Goal: Task Accomplishment & Management: Manage account settings

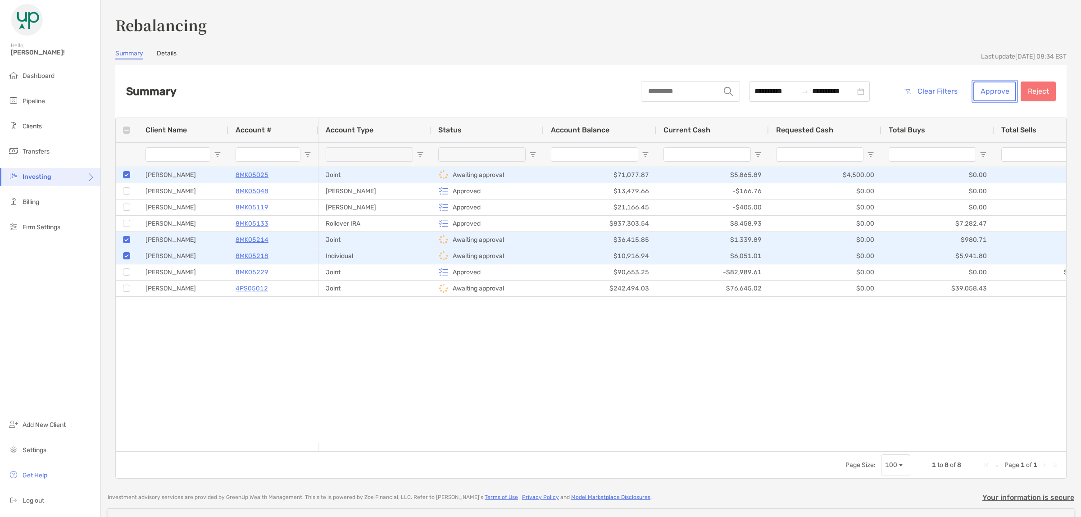
click at [984, 88] on button "Approve" at bounding box center [994, 92] width 43 height 20
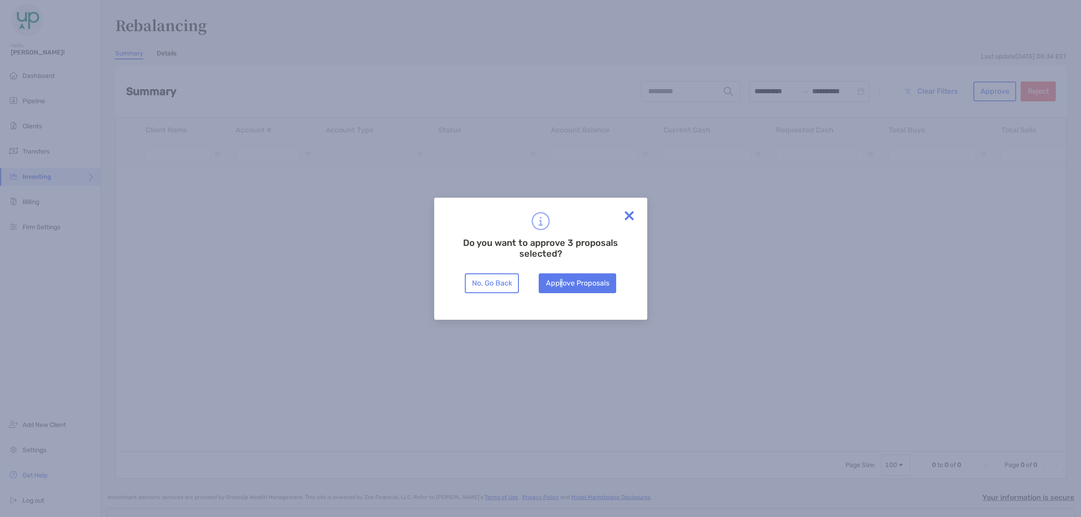
click at [561, 296] on div "Do you want to approve 3 proposals selected? No, Go Back Approve Proposals" at bounding box center [540, 259] width 213 height 122
click at [561, 283] on button "Approve Proposals" at bounding box center [577, 283] width 77 height 20
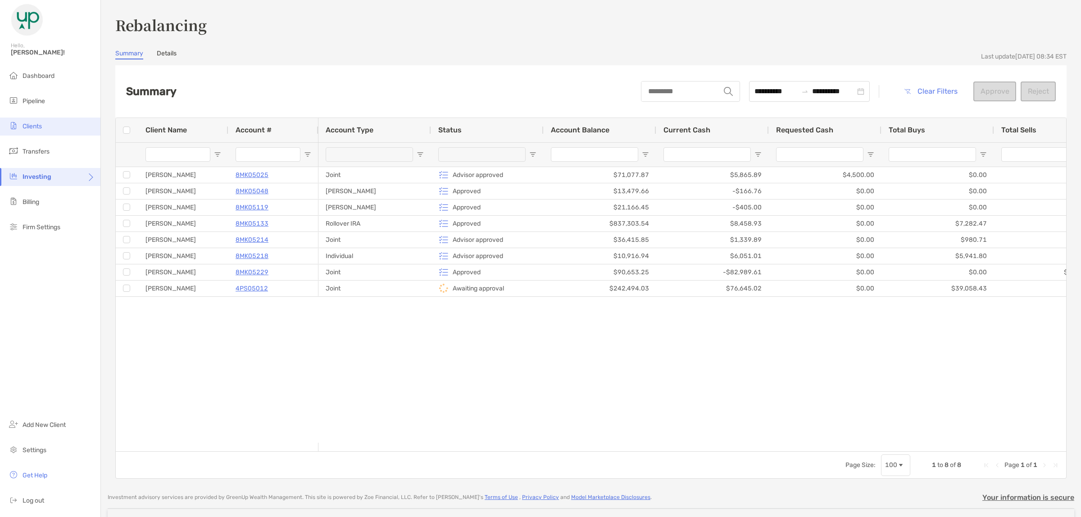
click at [37, 124] on span "Clients" at bounding box center [32, 127] width 19 height 8
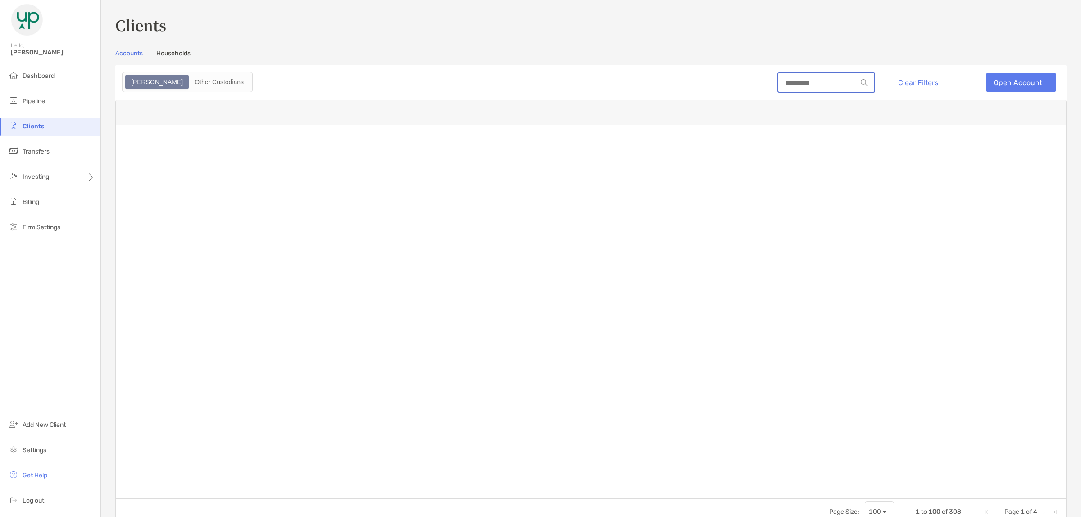
click at [778, 82] on input at bounding box center [817, 83] width 79 height 8
paste input "********"
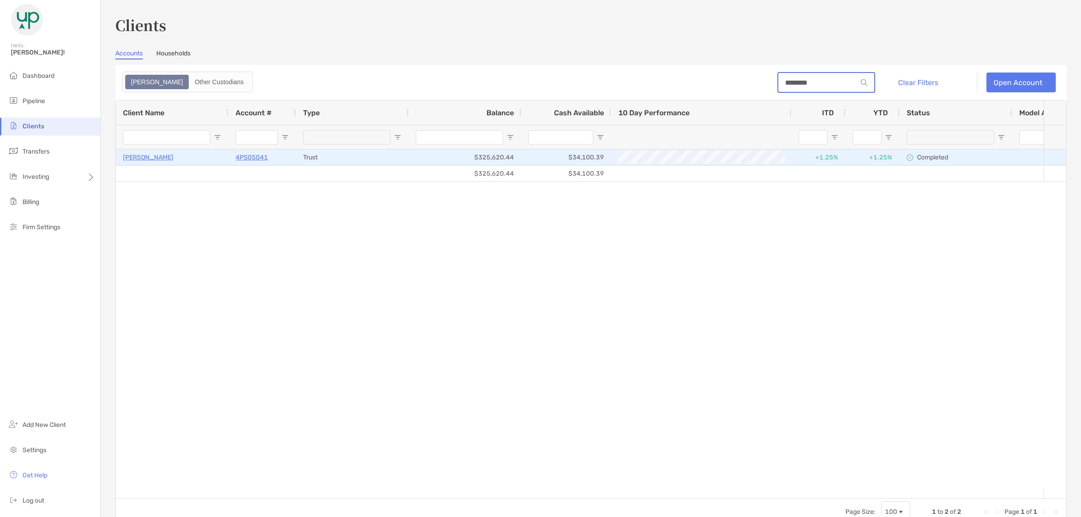
type input "********"
click at [248, 155] on p "4PS05041" at bounding box center [252, 157] width 32 height 11
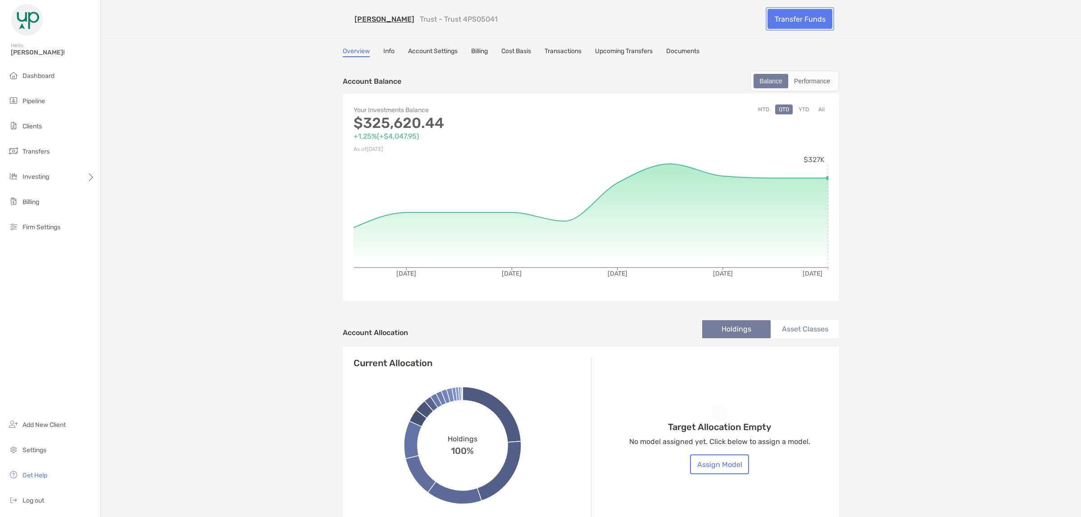
click at [791, 18] on link "Transfer Funds" at bounding box center [800, 19] width 65 height 20
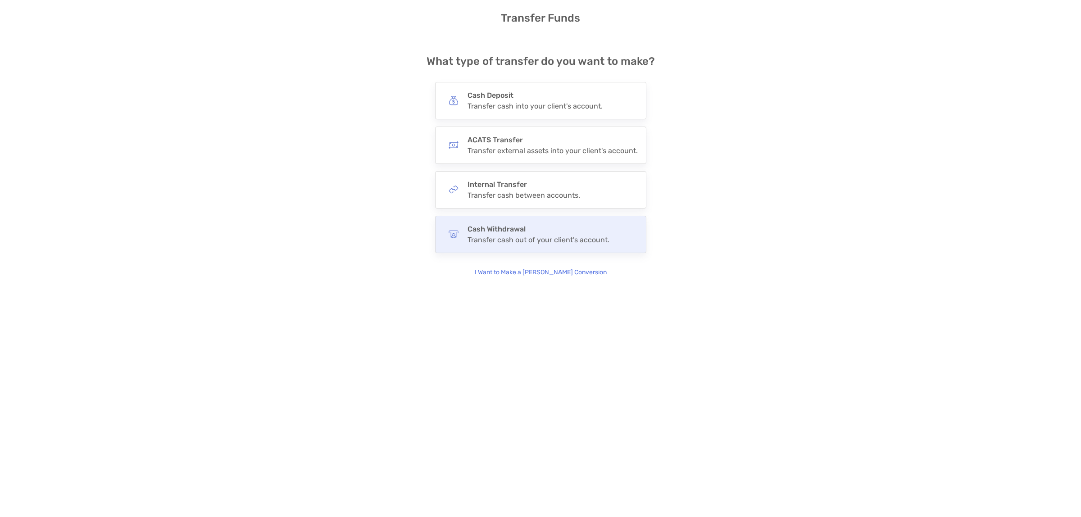
click at [519, 241] on div "Transfer cash out of your client's account." at bounding box center [539, 240] width 142 height 9
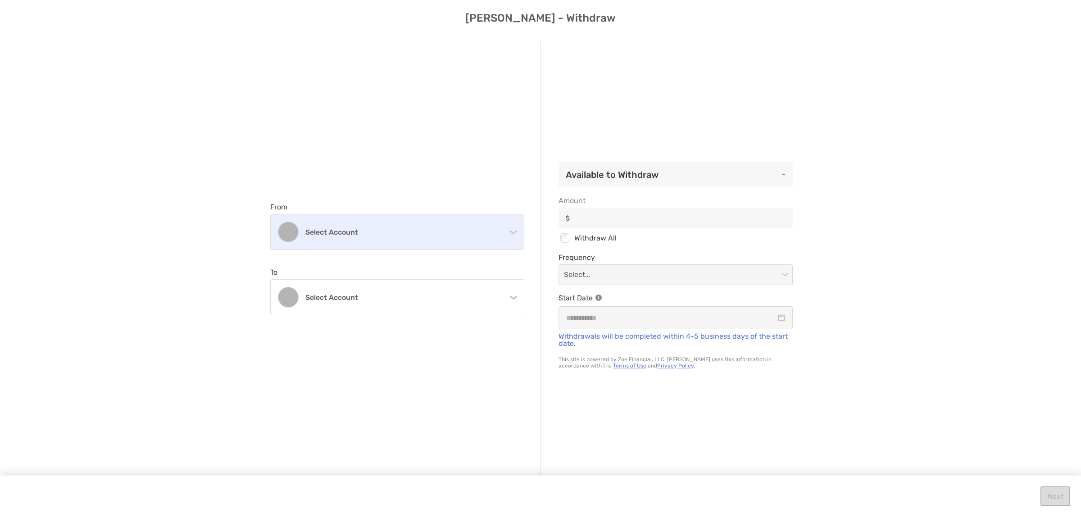
click at [395, 235] on h4 "Select account" at bounding box center [402, 232] width 195 height 9
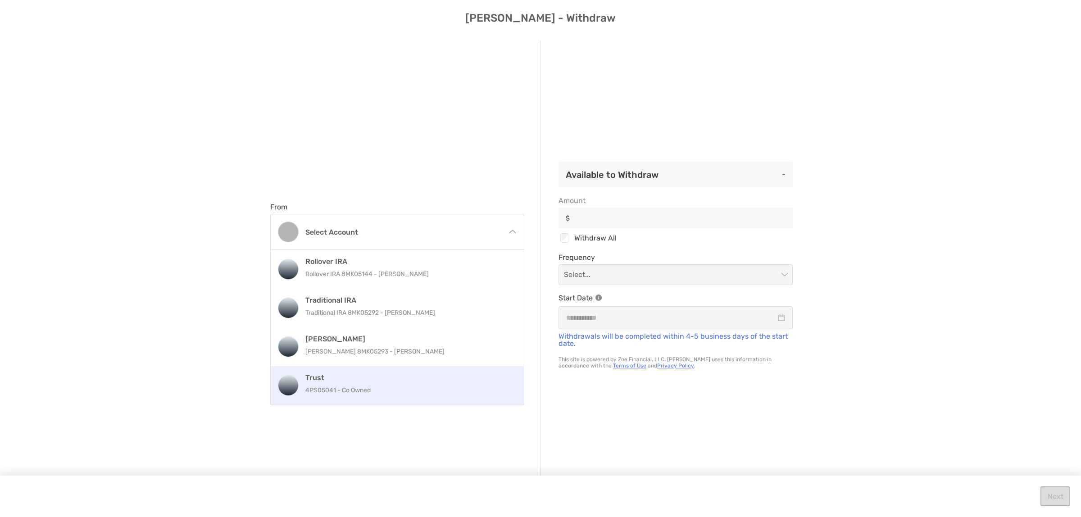
click at [380, 380] on h4 "Trust" at bounding box center [406, 377] width 203 height 9
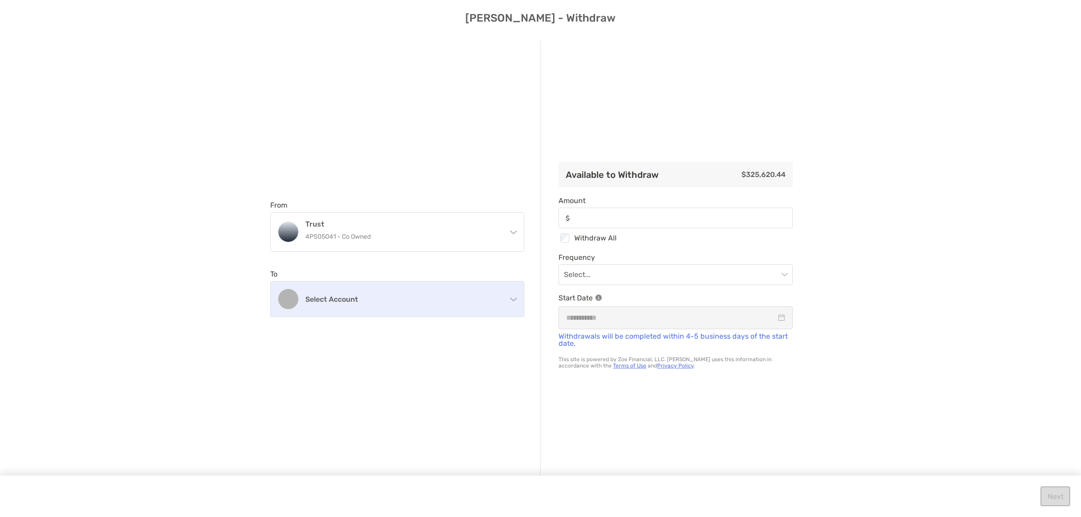
click at [386, 307] on div "Select account" at bounding box center [397, 299] width 253 height 35
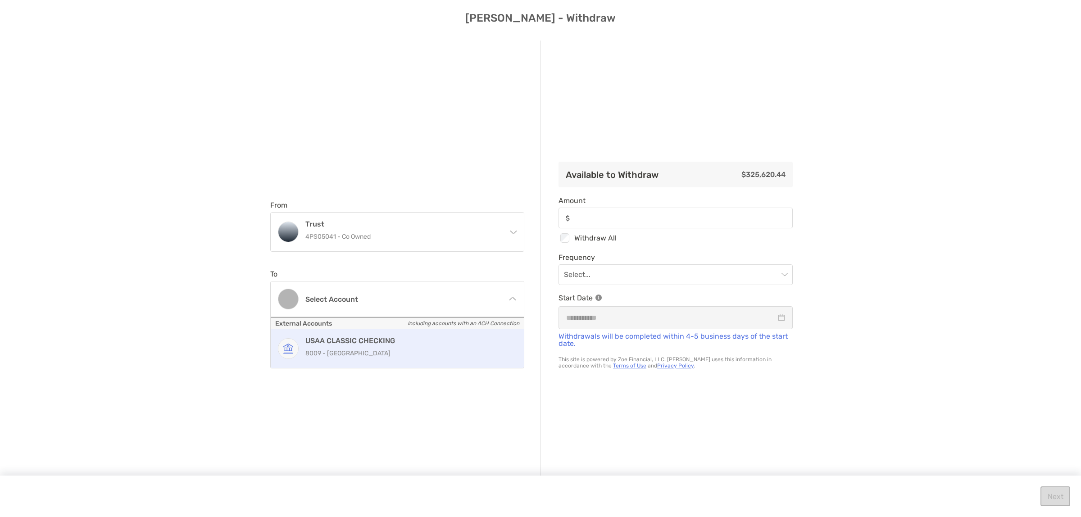
click at [379, 343] on h4 "USAA CLASSIC CHECKING" at bounding box center [406, 340] width 203 height 9
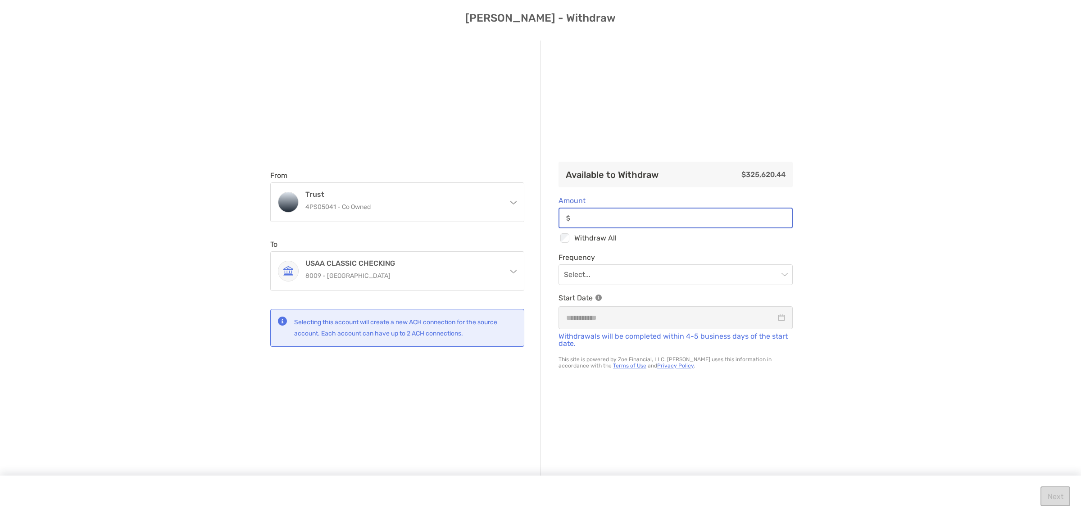
click at [691, 219] on input "Amount" at bounding box center [683, 218] width 218 height 8
paste input "********"
click at [610, 272] on input "modal" at bounding box center [671, 275] width 214 height 20
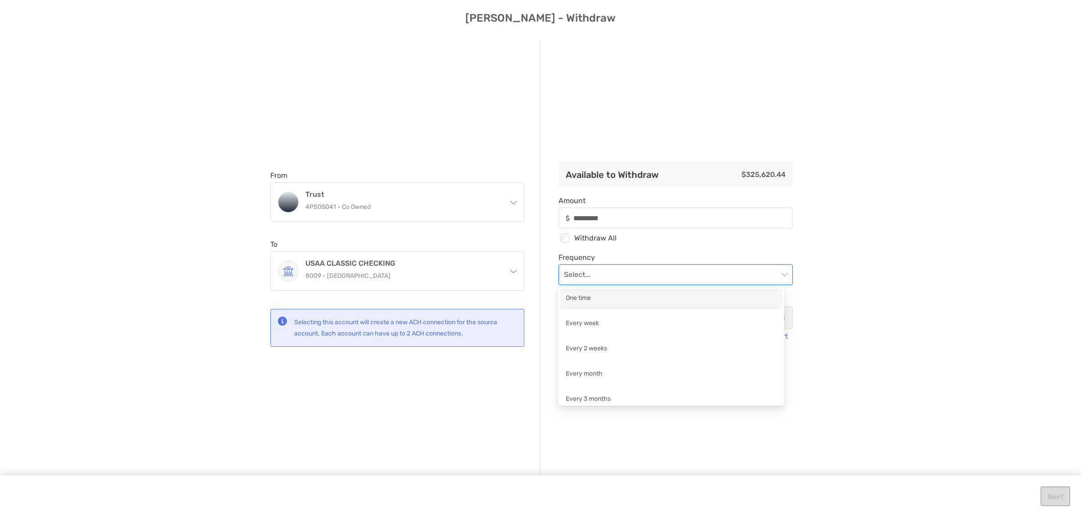
click at [598, 300] on div "One time" at bounding box center [671, 298] width 211 height 11
type input "*********"
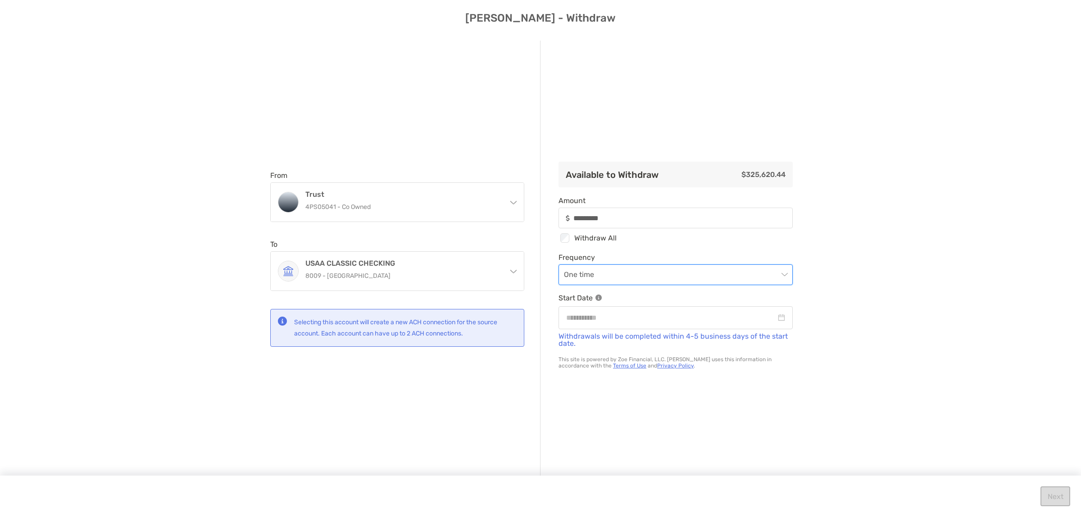
click at [893, 308] on div "From Trust 4PS05041 - Co Owned Rollover IRA Rollover IRA 8MK05144 - [PERSON_NAM…" at bounding box center [540, 268] width 1081 height 470
click at [744, 318] on input "modal" at bounding box center [671, 317] width 210 height 11
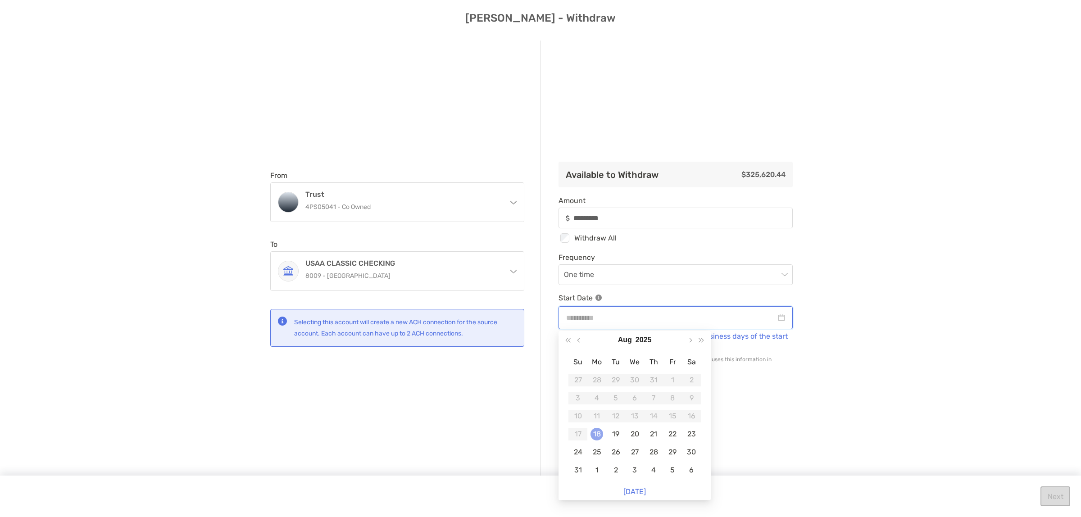
type input "**********"
click at [597, 433] on div "18" at bounding box center [597, 434] width 13 height 13
type input "*********"
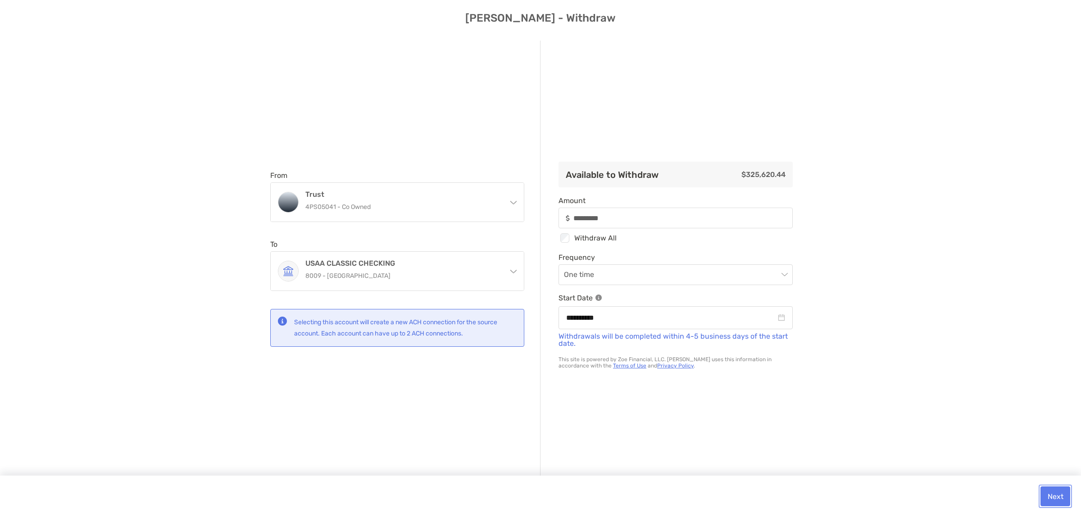
click at [1046, 493] on button "Next" at bounding box center [1056, 497] width 30 height 20
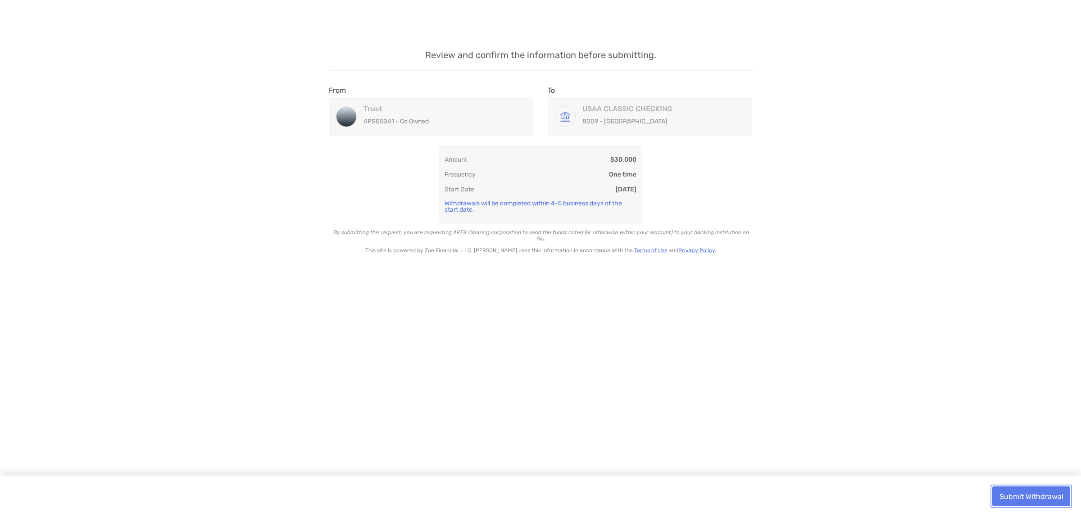
click at [1039, 487] on button "Submit Withdrawal" at bounding box center [1031, 497] width 78 height 20
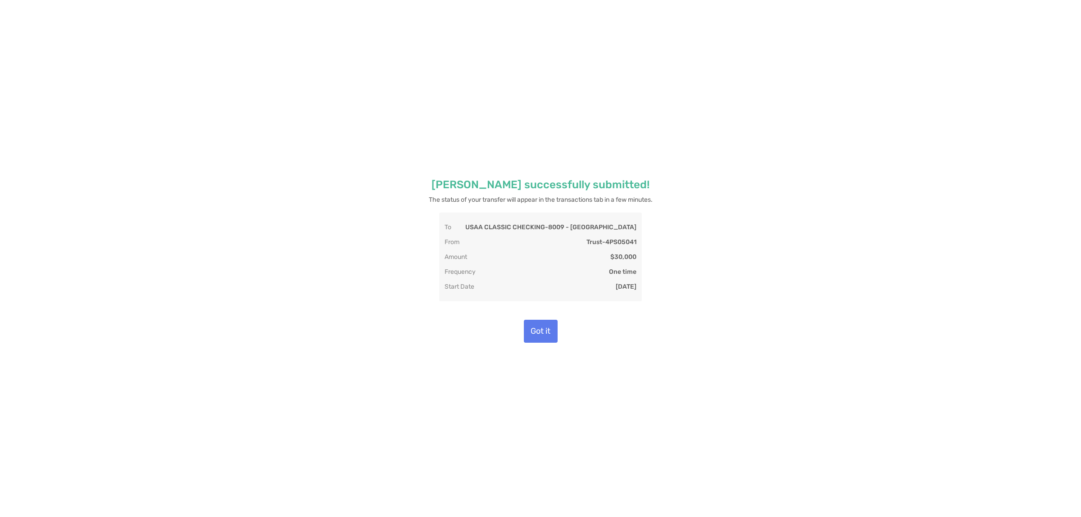
drag, startPoint x: 448, startPoint y: 185, endPoint x: 651, endPoint y: 285, distance: 226.0
click at [651, 285] on div "[PERSON_NAME] successfully submitted! The status of your transfer will appear i…" at bounding box center [540, 259] width 1031 height 437
copy div "[PERSON_NAME] successfully submitted! The status of your transfer will appear i…"
click at [448, 214] on div "To USAA CLASSIC CHECKING - 8009 - [GEOGRAPHIC_DATA] From Trust - 4PS05041 Amoun…" at bounding box center [540, 257] width 203 height 89
drag, startPoint x: 444, startPoint y: 223, endPoint x: 637, endPoint y: 287, distance: 203.8
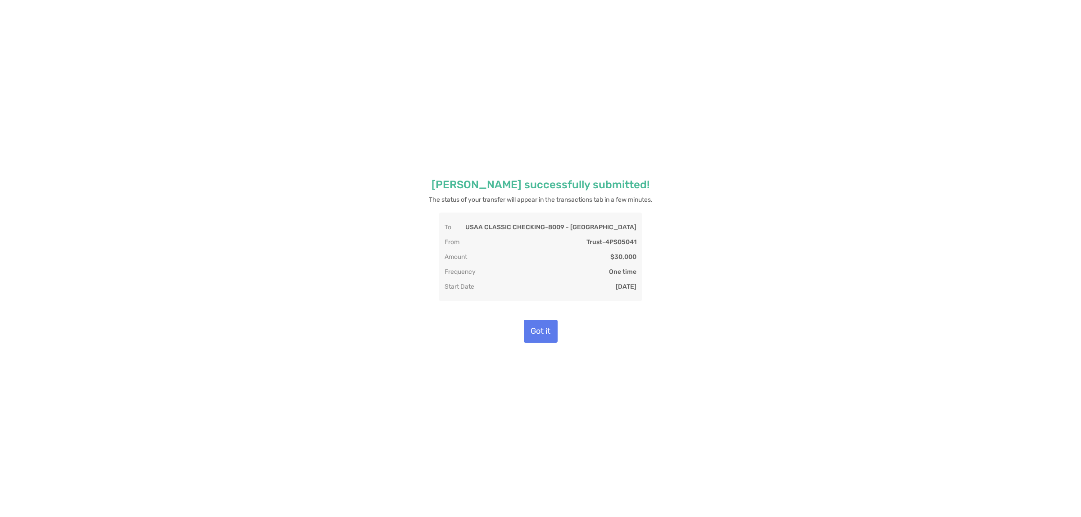
click at [637, 287] on div "To USAA CLASSIC CHECKING - 8009 - [GEOGRAPHIC_DATA] From Trust - 4PS05041 Amoun…" at bounding box center [540, 257] width 203 height 89
click at [637, 286] on div "To USAA CLASSIC CHECKING - 8009 - [GEOGRAPHIC_DATA] From Trust - 4PS05041 Amoun…" at bounding box center [540, 257] width 203 height 89
drag, startPoint x: 636, startPoint y: 284, endPoint x: 445, endPoint y: 223, distance: 200.4
click at [445, 223] on div "To USAA CLASSIC CHECKING - 8009 - [GEOGRAPHIC_DATA] From Trust - 4PS05041 Amoun…" at bounding box center [540, 257] width 203 height 89
copy div "To USAA CLASSIC CHECKING - 8009 - [GEOGRAPHIC_DATA] From Trust - 4PS05041 Amoun…"
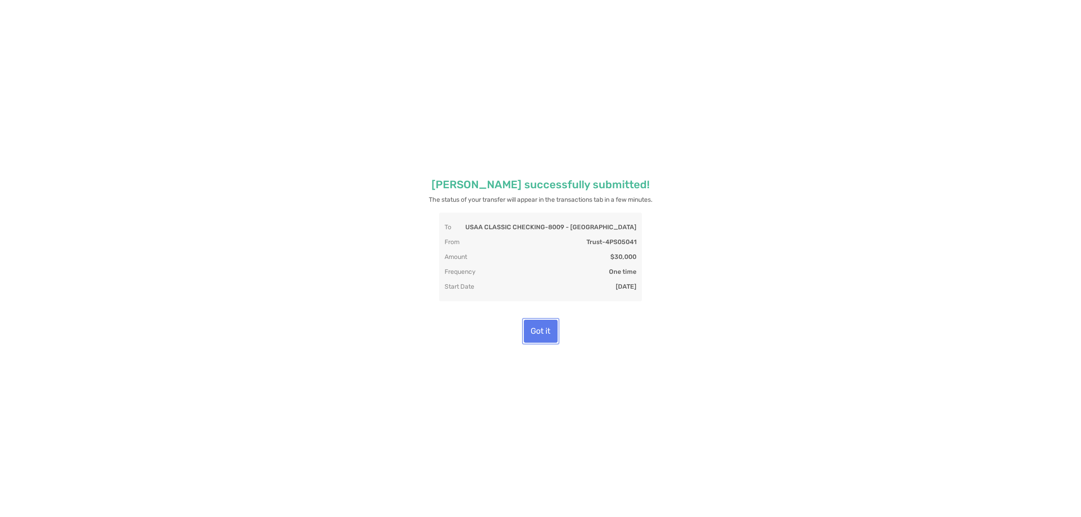
click at [534, 323] on button "Got it" at bounding box center [541, 331] width 34 height 23
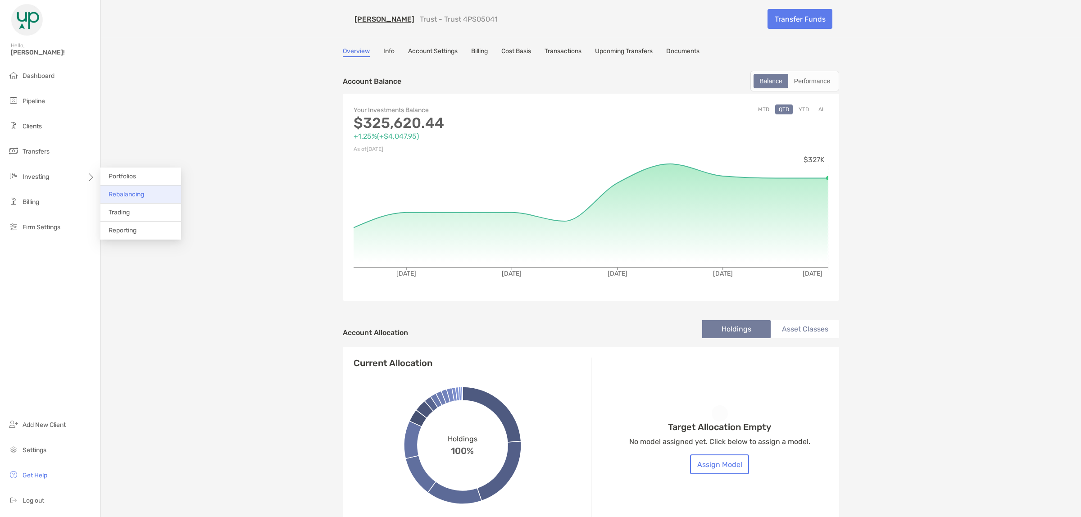
click at [118, 200] on li "Rebalancing" at bounding box center [140, 195] width 81 height 18
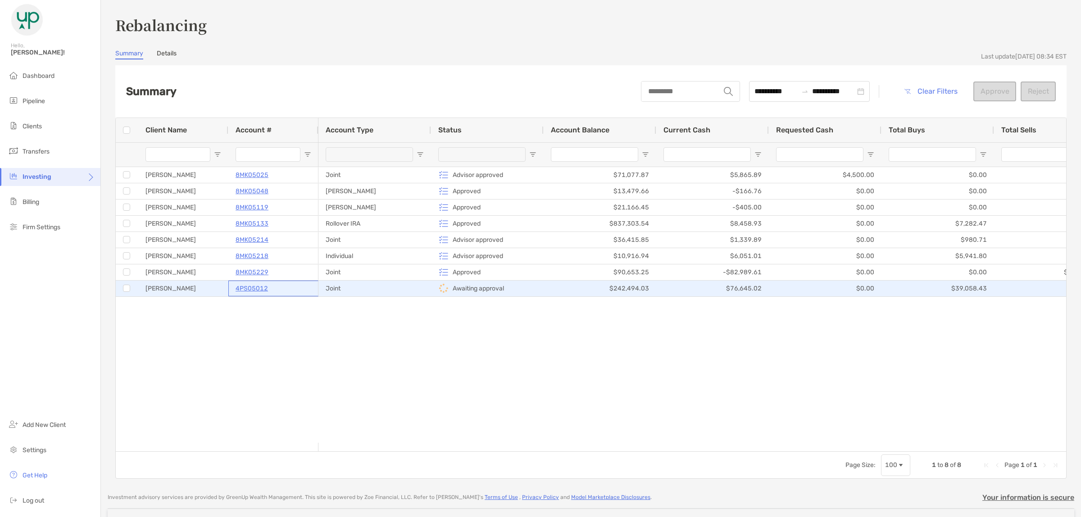
click at [262, 286] on p "4PS05012" at bounding box center [252, 288] width 32 height 11
click at [990, 85] on button "Approve" at bounding box center [994, 92] width 43 height 20
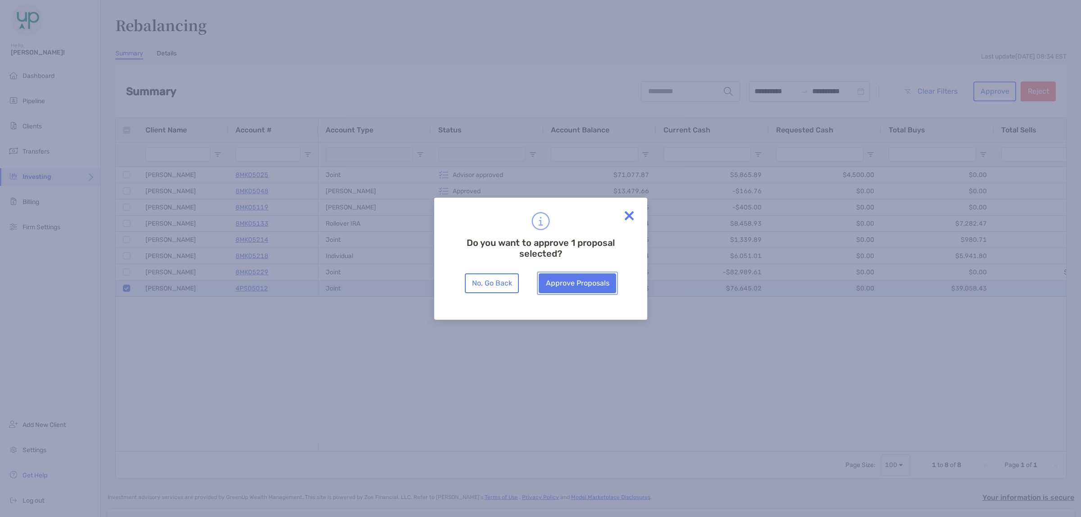
click at [597, 280] on button "Approve Proposals" at bounding box center [577, 283] width 77 height 20
